Goal: Task Accomplishment & Management: Manage account settings

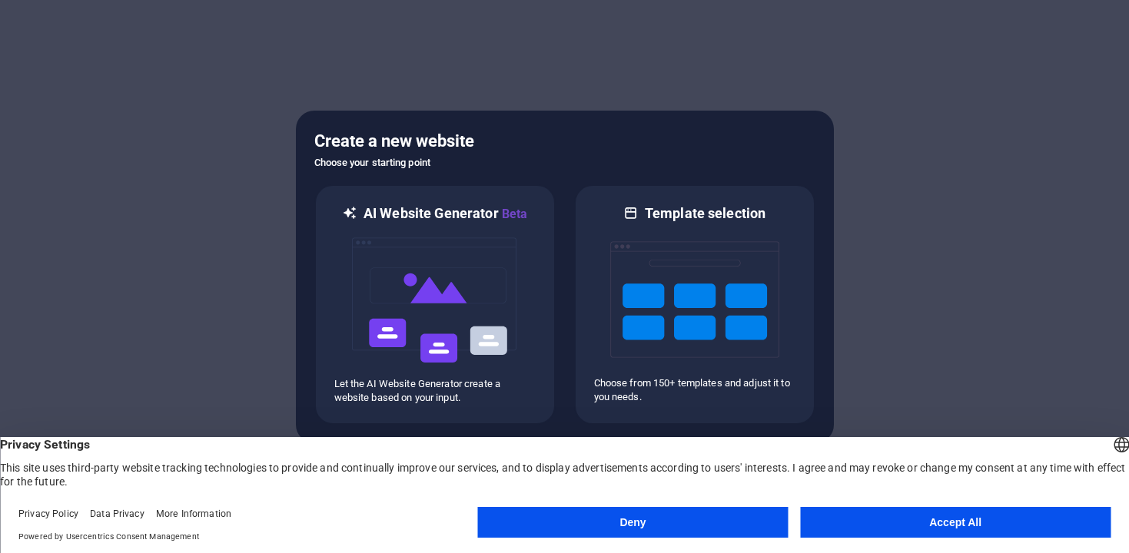
click at [884, 522] on button "Accept All" at bounding box center [955, 522] width 310 height 31
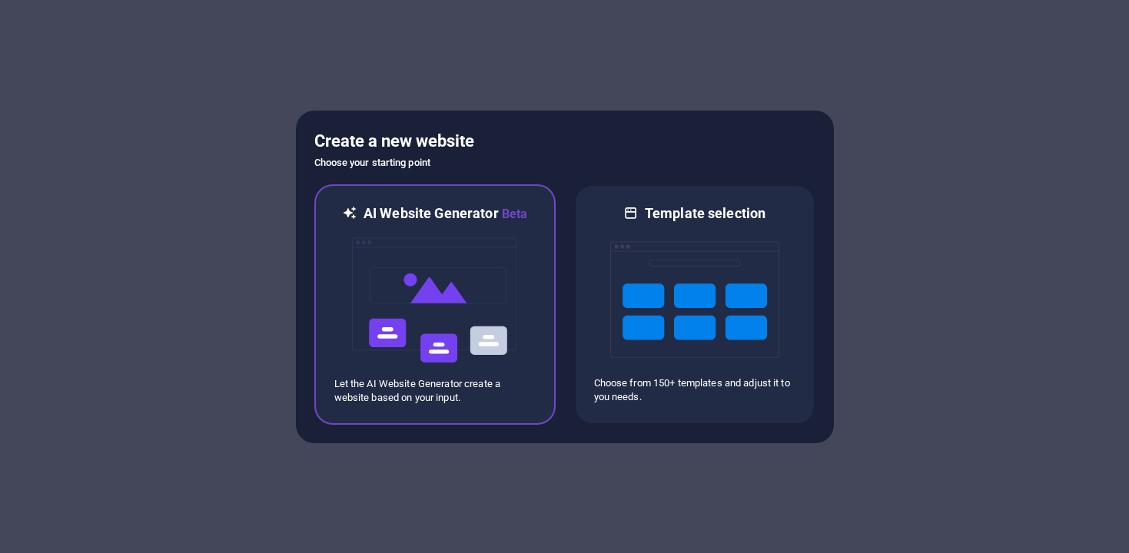
click at [412, 300] on img at bounding box center [434, 301] width 169 height 154
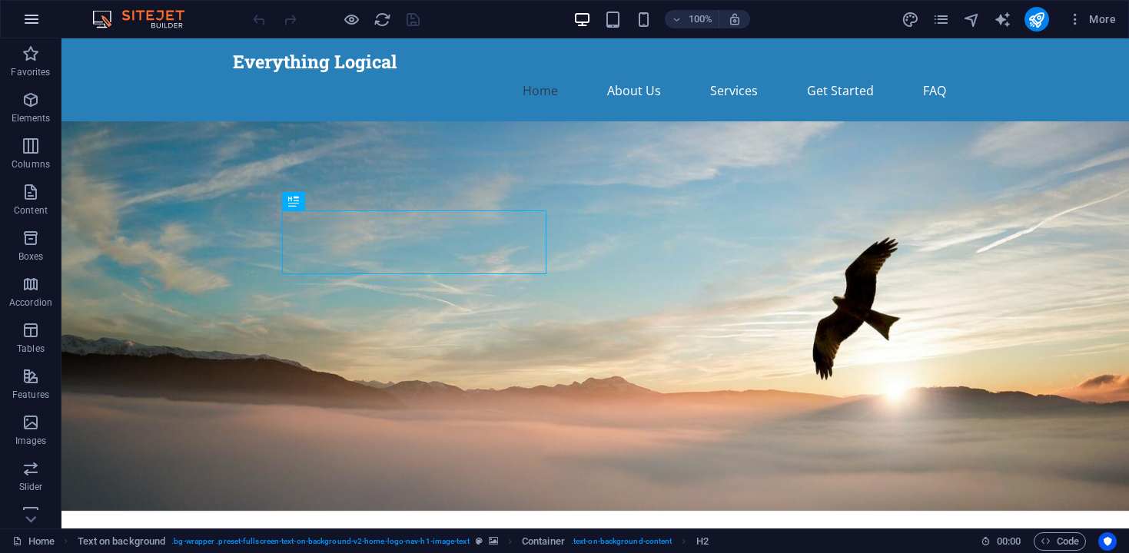
click at [23, 20] on icon "button" at bounding box center [31, 19] width 18 height 18
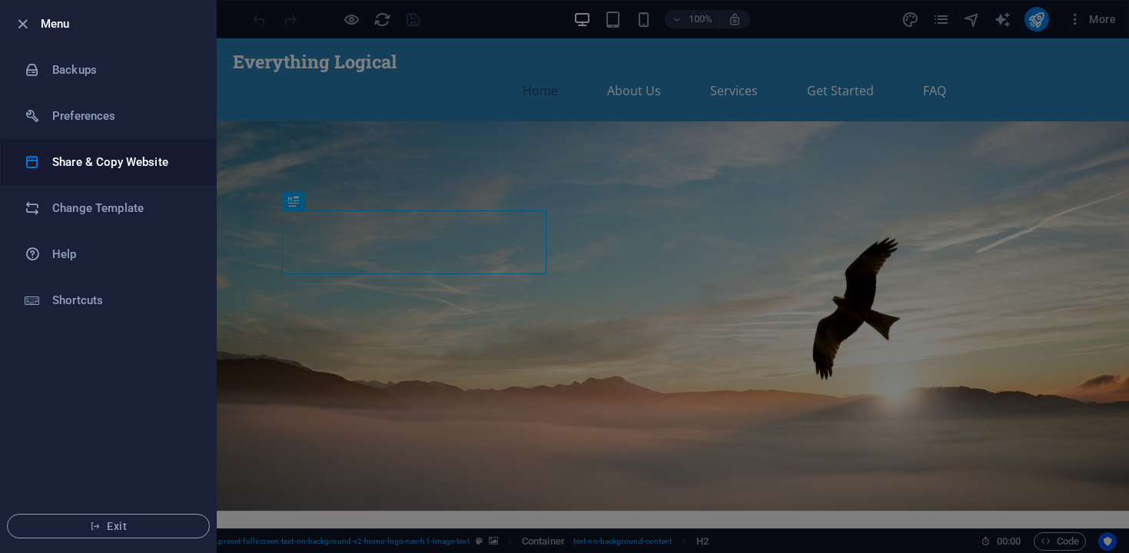
click at [65, 164] on h6 "Share & Copy Website" at bounding box center [123, 162] width 142 height 18
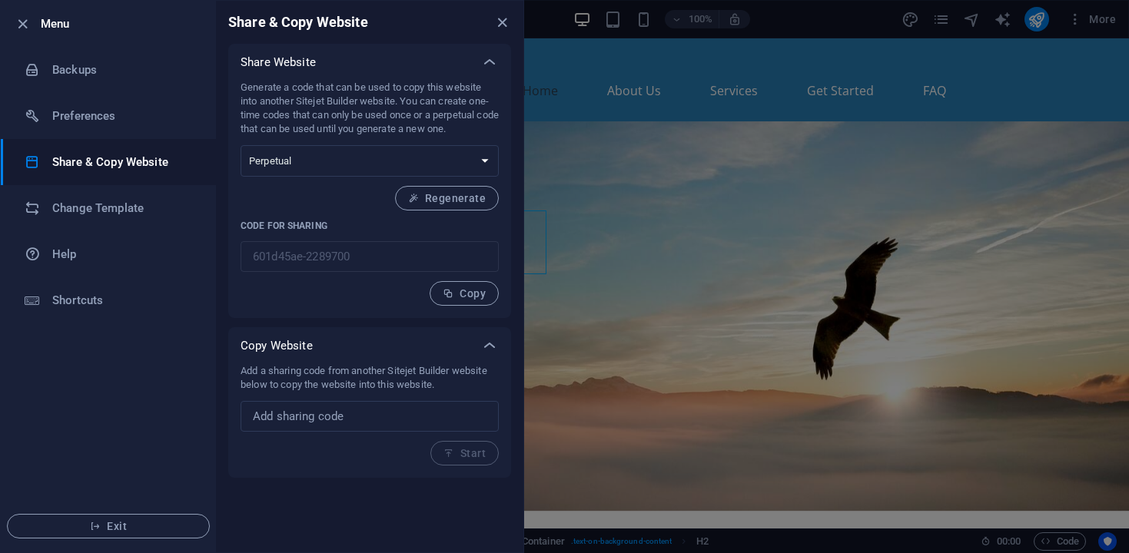
click at [90, 350] on ul "Menu Backups Preferences Share & Copy Website Change Template Help Shortcuts Ex…" at bounding box center [108, 277] width 215 height 552
click at [499, 20] on icon "close" at bounding box center [502, 23] width 18 height 18
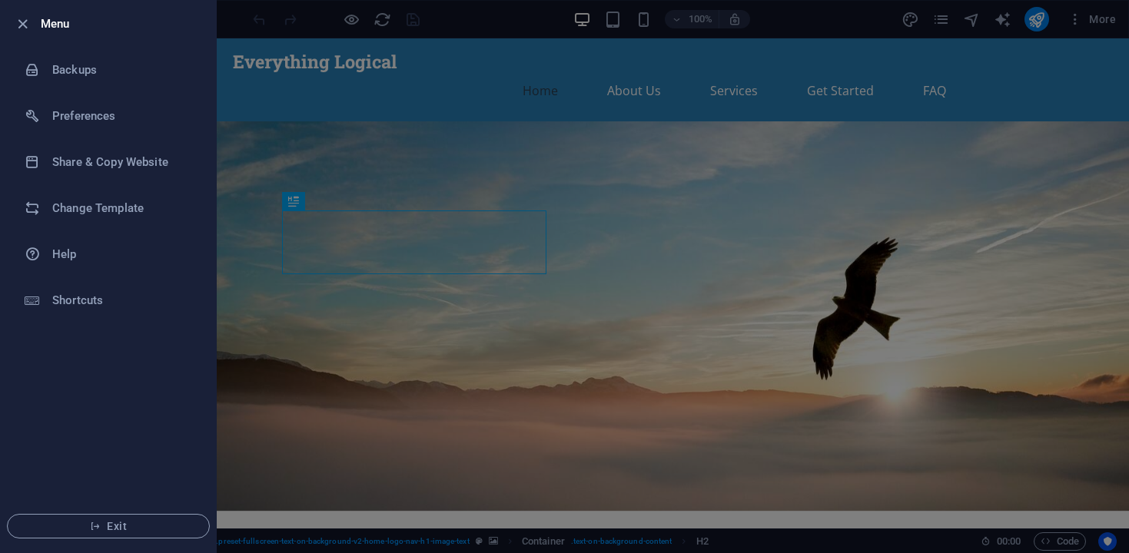
click at [51, 28] on h6 "Menu" at bounding box center [122, 24] width 163 height 18
click at [25, 22] on icon "button" at bounding box center [23, 24] width 18 height 18
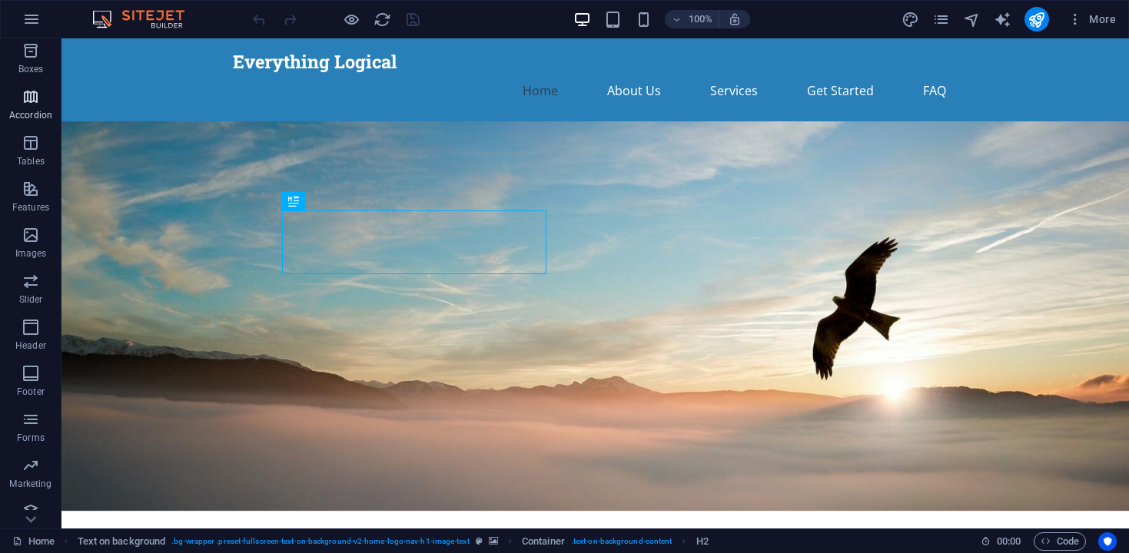
scroll to position [201, 0]
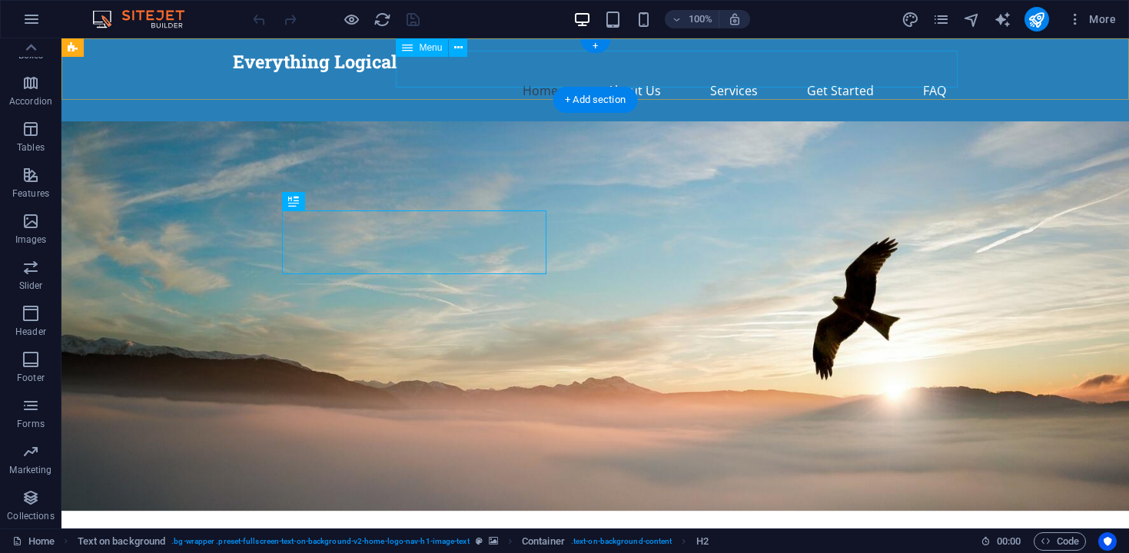
click at [648, 72] on nav "Home About Us Services Get Started FAQ" at bounding box center [595, 90] width 725 height 37
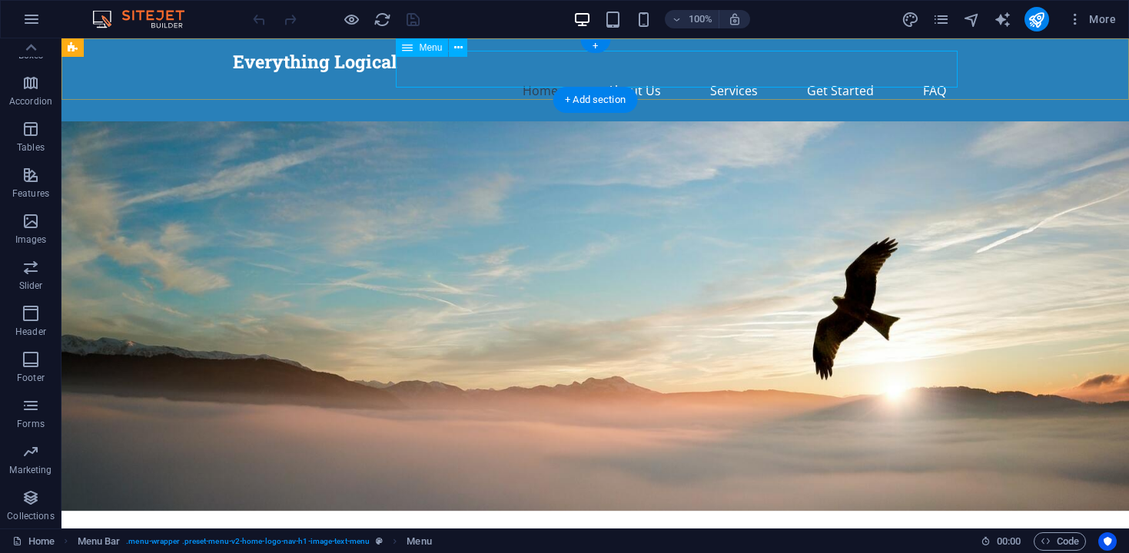
click at [623, 78] on nav "Home About Us Services Get Started FAQ" at bounding box center [595, 90] width 725 height 37
click at [731, 73] on nav "Home About Us Services Get Started FAQ" at bounding box center [595, 90] width 725 height 37
click at [1034, 18] on icon "publish" at bounding box center [1036, 20] width 18 height 18
